Goal: Browse casually

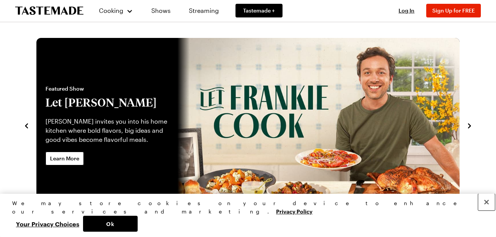
click at [487, 211] on button "Close" at bounding box center [487, 202] width 17 height 17
